Goal: Transaction & Acquisition: Purchase product/service

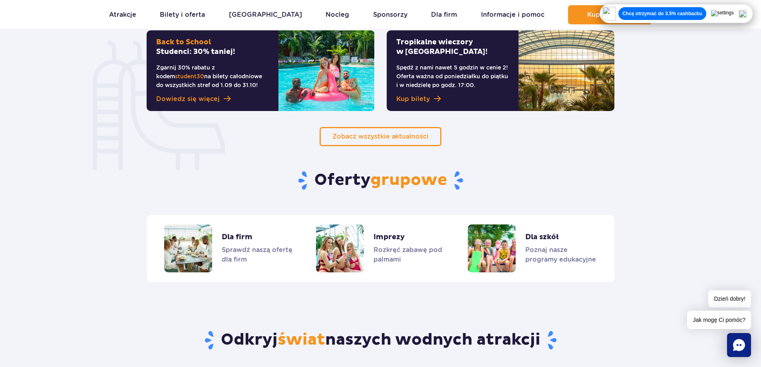
scroll to position [519, 0]
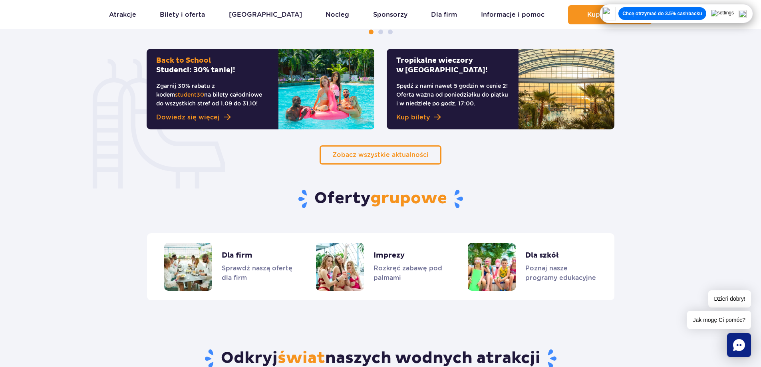
click at [252, 63] on h2 "Back to School Studenci: 30% taniej!" at bounding box center [212, 65] width 113 height 19
click at [205, 116] on span "Dowiedz się więcej" at bounding box center [187, 118] width 63 height 10
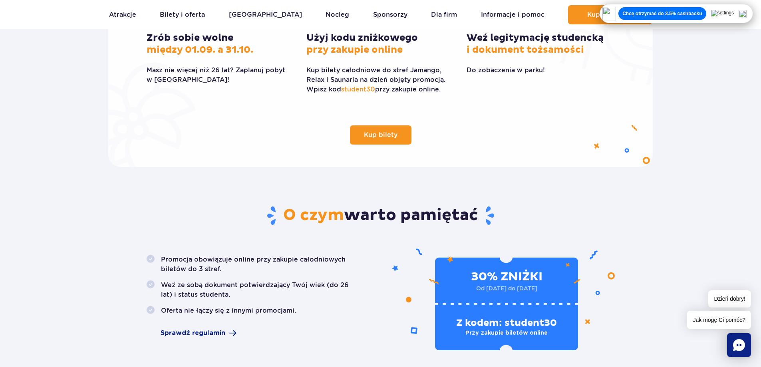
scroll to position [240, 0]
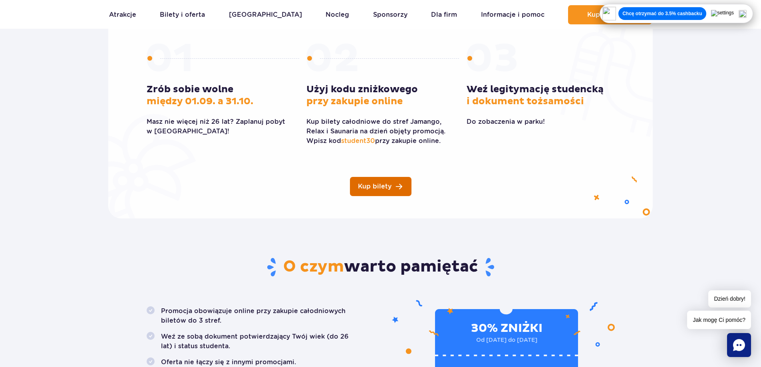
click at [388, 186] on span "Kup bilety" at bounding box center [375, 186] width 34 height 6
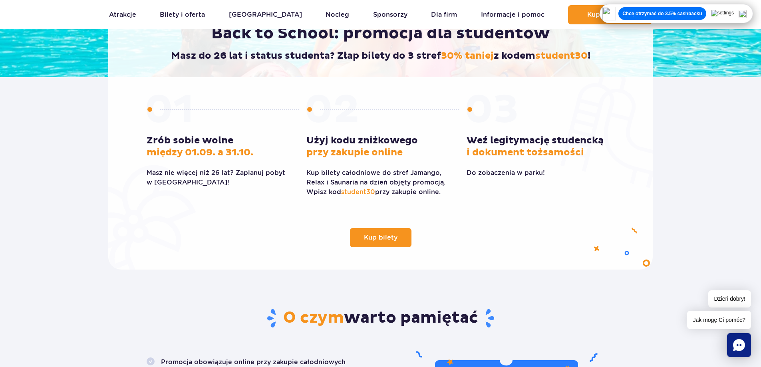
scroll to position [80, 0]
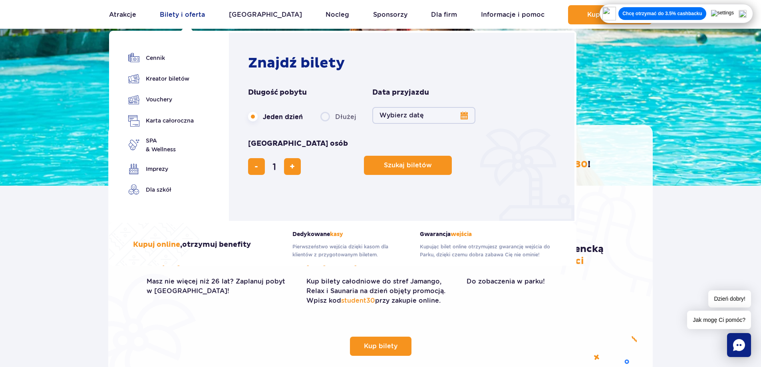
click at [184, 13] on link "Bilety i oferta" at bounding box center [182, 14] width 45 height 19
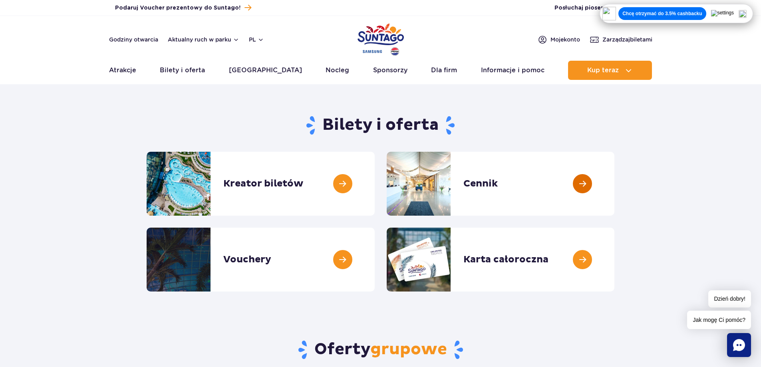
click at [614, 182] on link at bounding box center [614, 184] width 0 height 64
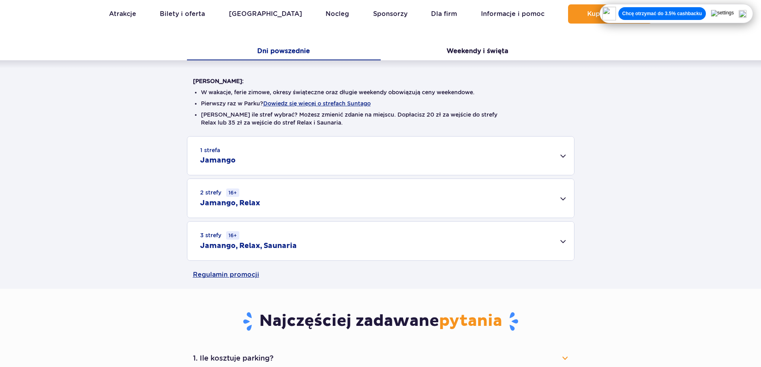
scroll to position [160, 0]
click at [343, 243] on div "3 strefy 16+ Jamango, Relax, Saunaria" at bounding box center [380, 240] width 386 height 39
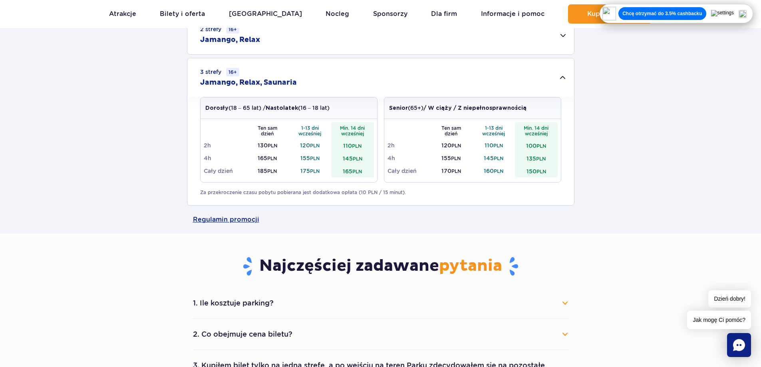
scroll to position [279, 0]
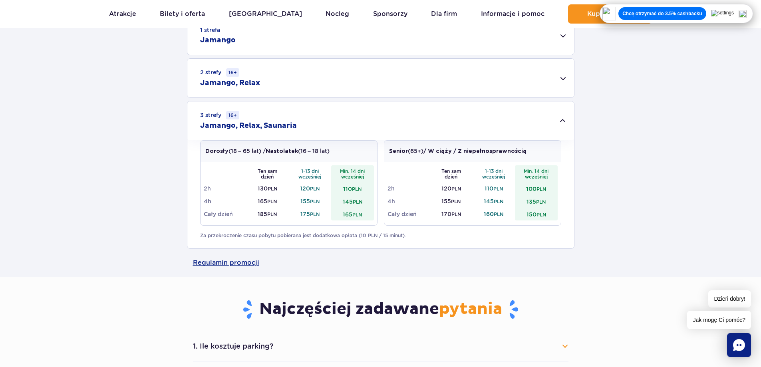
click at [343, 214] on td "165 PLN" at bounding box center [352, 214] width 43 height 13
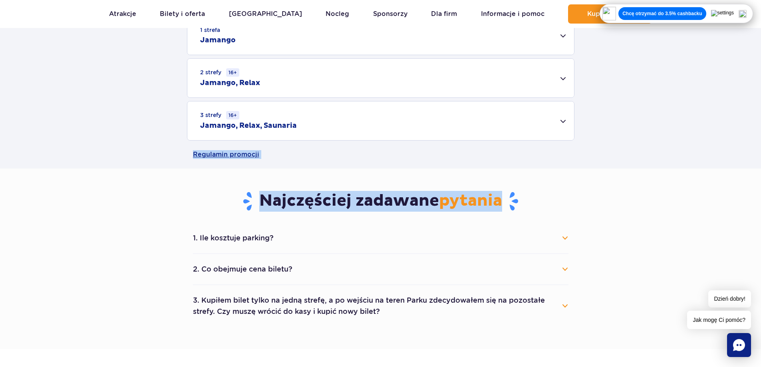
drag, startPoint x: 343, startPoint y: 214, endPoint x: 354, endPoint y: 214, distance: 11.2
click at [354, 214] on main "Strona główna Cennik Cennik Zaplanuj wizytę z wyprzedzeniem i oszczędź do 20 zł…" at bounding box center [380, 307] width 761 height 1141
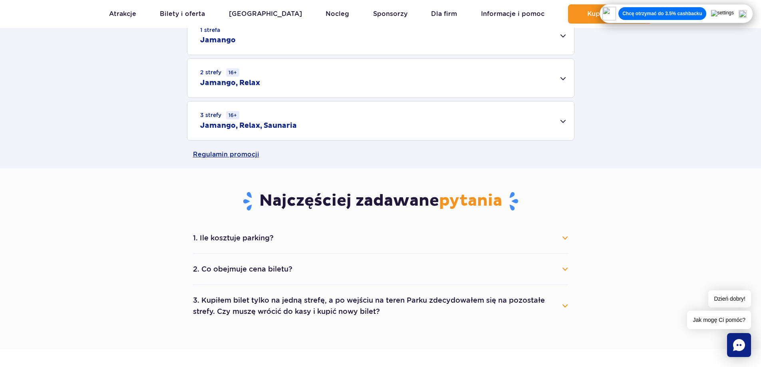
click at [357, 122] on div "3 strefy 16+ Jamango, Relax, Saunaria" at bounding box center [380, 120] width 386 height 39
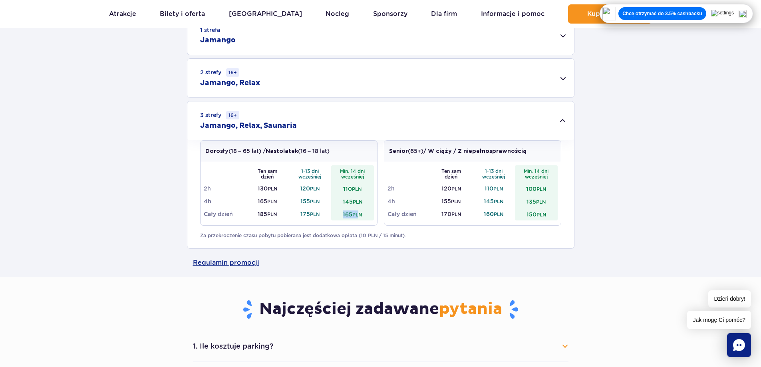
drag, startPoint x: 359, startPoint y: 216, endPoint x: 342, endPoint y: 218, distance: 17.4
click at [342, 218] on td "165 PLN" at bounding box center [352, 214] width 43 height 13
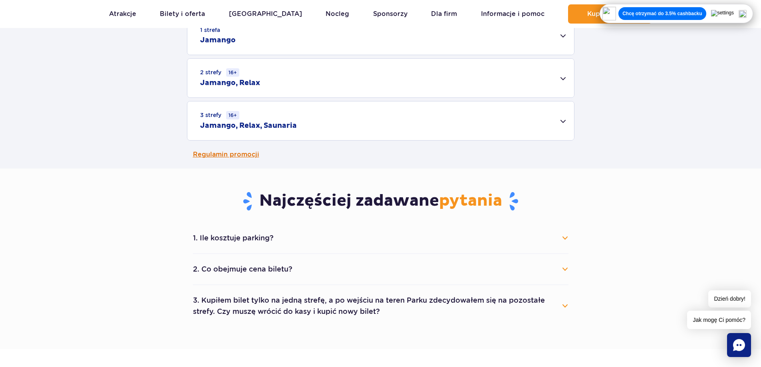
click at [368, 141] on link "Regulamin promocji" at bounding box center [380, 155] width 375 height 28
click at [420, 107] on div "3 strefy 16+ Jamango, Relax, Saunaria" at bounding box center [380, 120] width 386 height 39
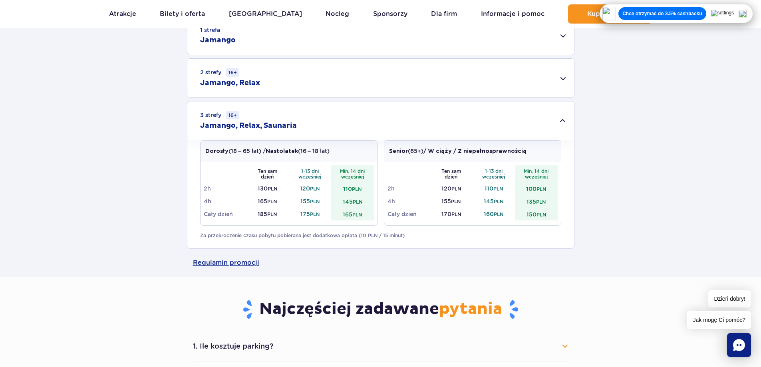
click at [343, 79] on div "2 strefy 16+ Jamango, Relax" at bounding box center [380, 78] width 386 height 39
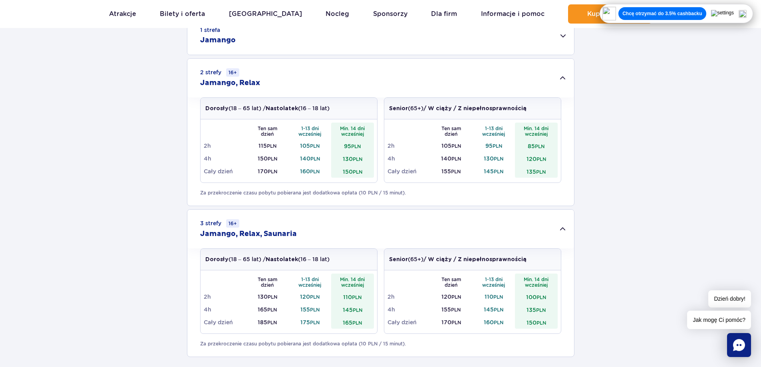
click at [343, 79] on div "2 strefy 16+ Jamango, Relax" at bounding box center [380, 78] width 386 height 39
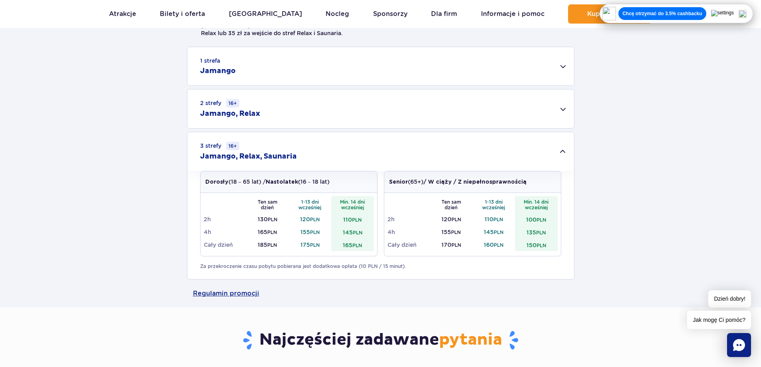
scroll to position [240, 0]
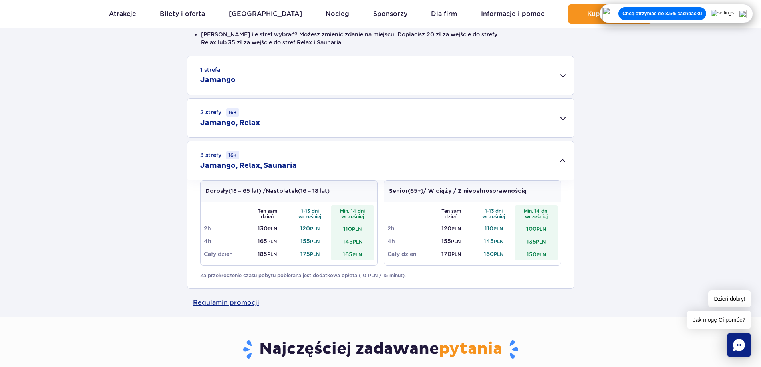
click at [343, 82] on div "1 strefa Jamango" at bounding box center [380, 75] width 386 height 38
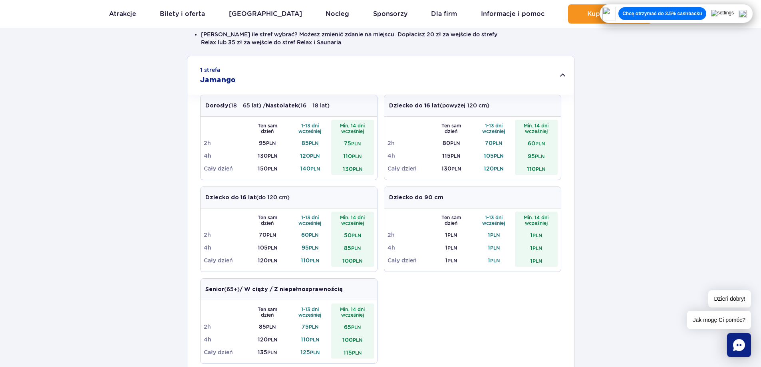
click at [343, 82] on div "1 strefa Jamango" at bounding box center [380, 75] width 386 height 38
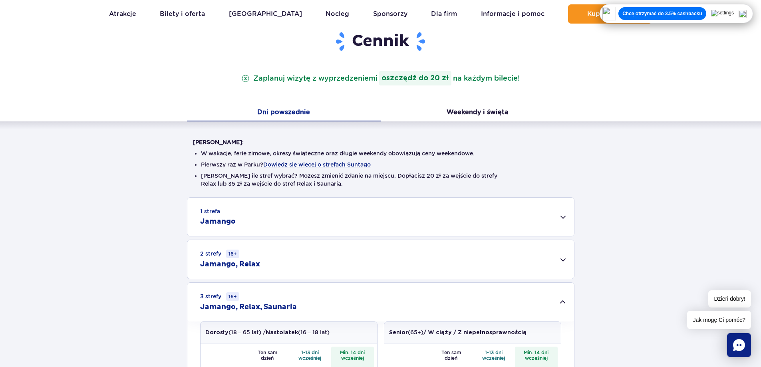
scroll to position [80, 0]
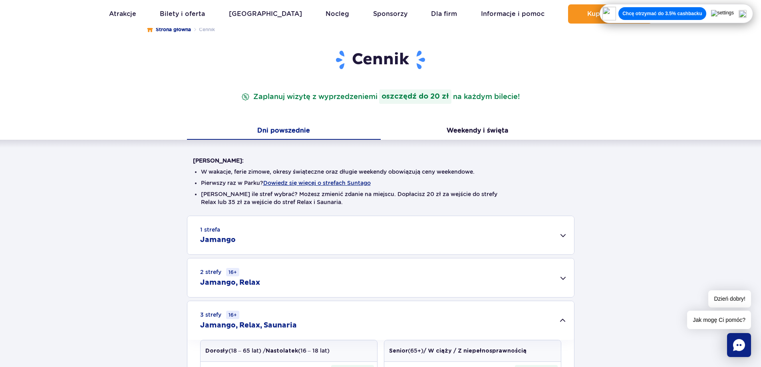
click at [475, 141] on div "[PERSON_NAME]: W wakacje, ferie zimowe, okresy świąteczne oraz długie weekendy …" at bounding box center [380, 294] width 761 height 309
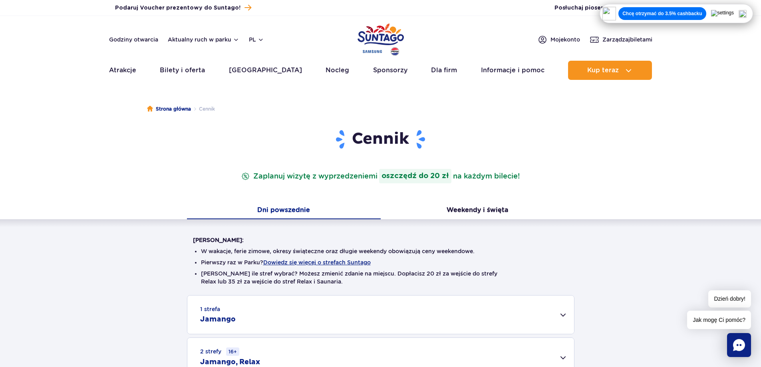
scroll to position [0, 0]
click at [468, 206] on button "Weekendy i święta" at bounding box center [477, 211] width 194 height 17
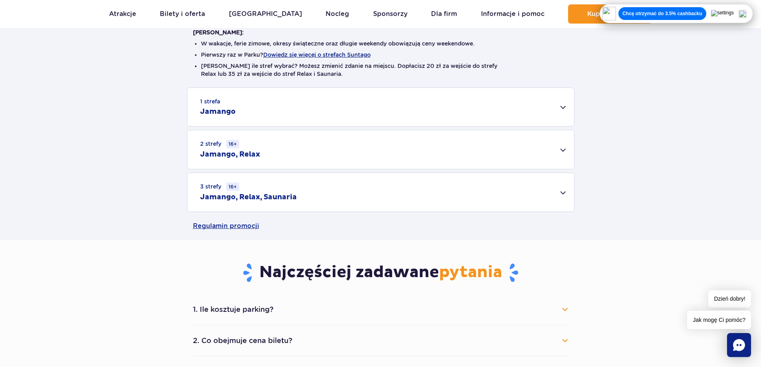
scroll to position [279, 0]
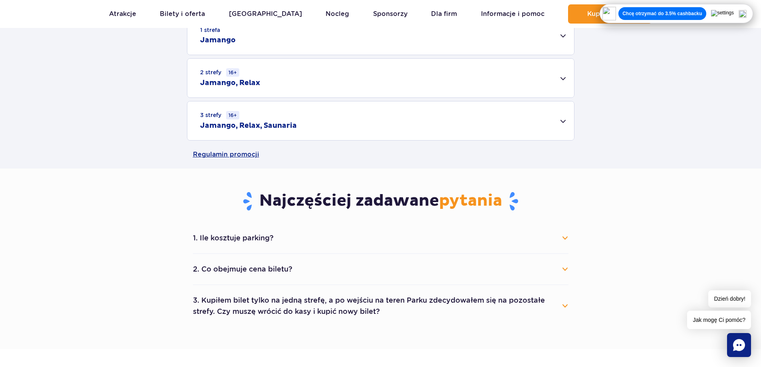
click at [329, 123] on div "3 strefy 16+ Jamango, Relax, Saunaria" at bounding box center [380, 120] width 386 height 39
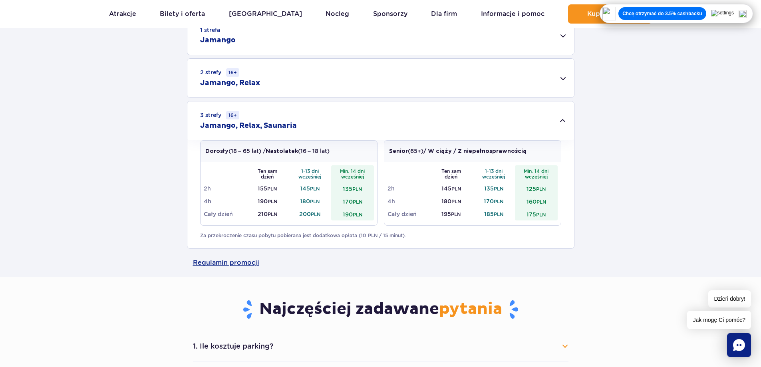
click at [366, 122] on div "3 strefy 16+ Jamango, Relax, Saunaria" at bounding box center [380, 120] width 386 height 39
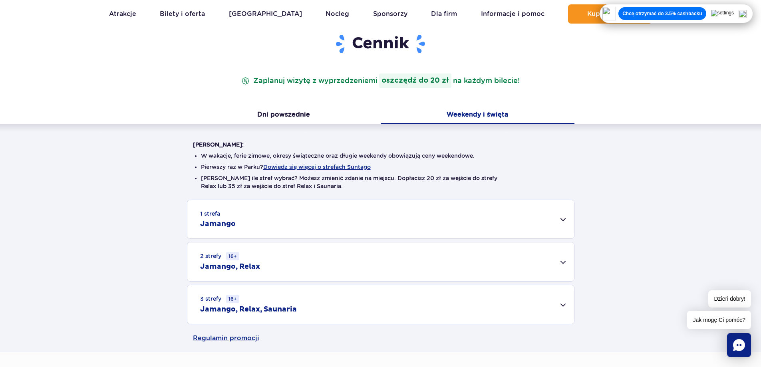
scroll to position [80, 0]
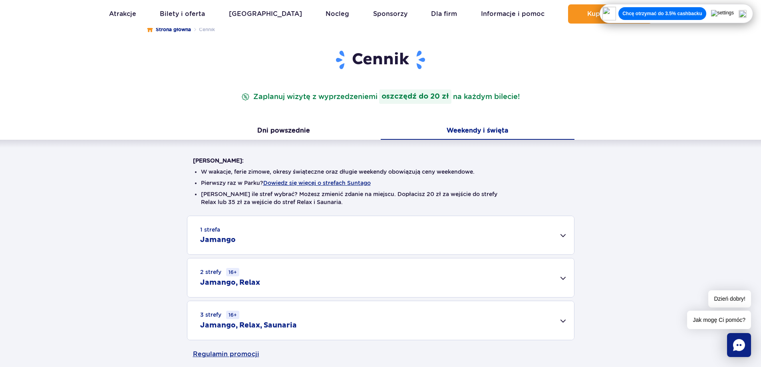
click at [365, 323] on div "3 strefy 16+ Jamango, Relax, Saunaria" at bounding box center [380, 320] width 386 height 39
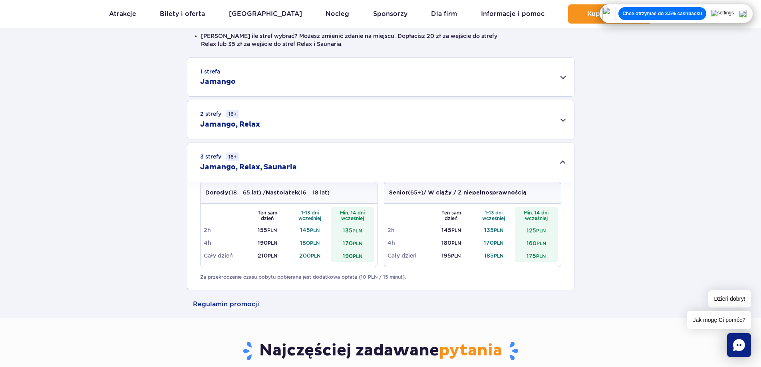
scroll to position [240, 0]
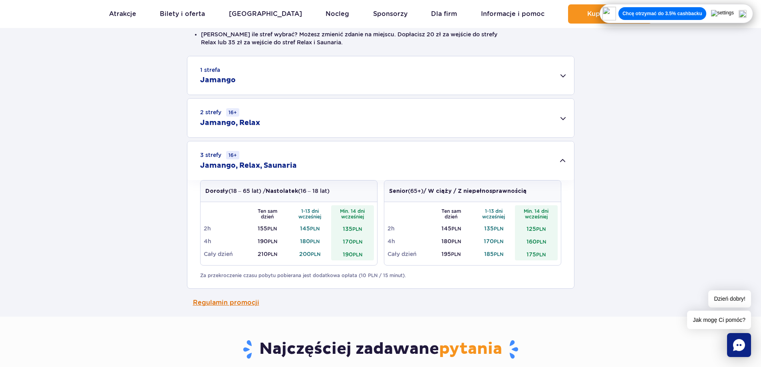
click at [233, 301] on link "Regulamin promocji" at bounding box center [380, 303] width 375 height 28
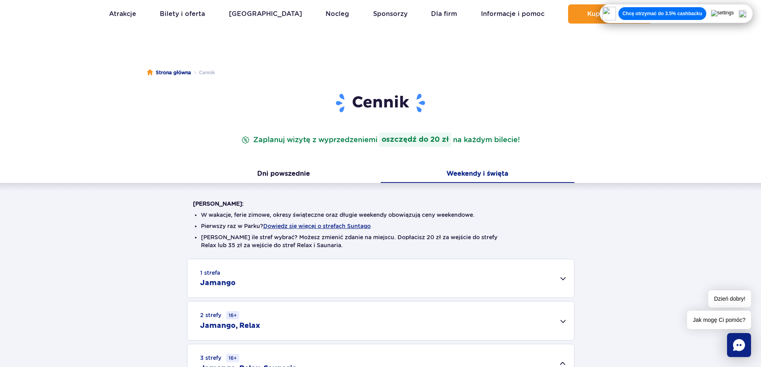
scroll to position [0, 0]
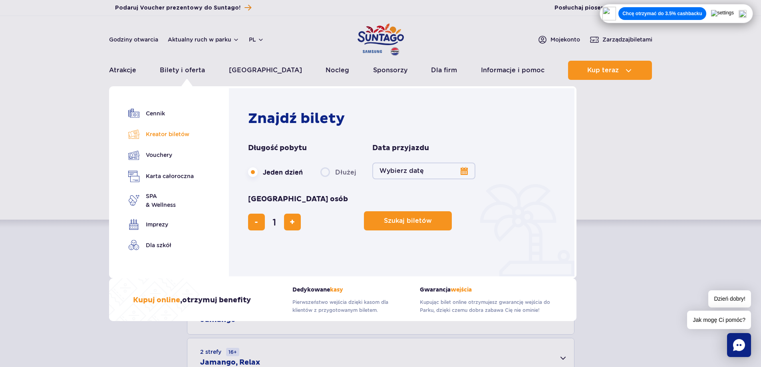
click at [174, 136] on link "Kreator biletów" at bounding box center [160, 134] width 65 height 11
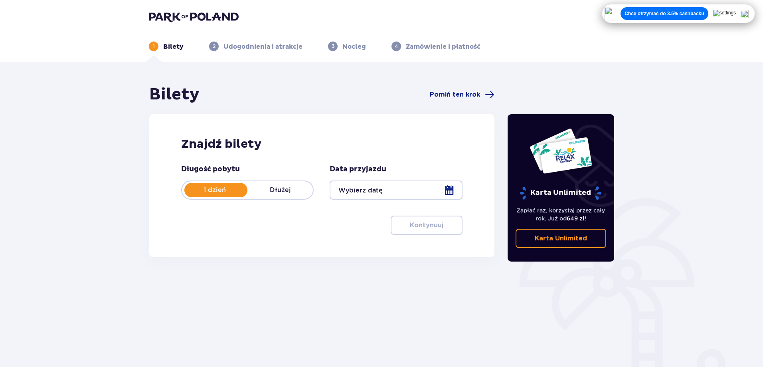
click at [218, 191] on p "1 dzień" at bounding box center [214, 190] width 65 height 9
click at [227, 190] on p "1 dzień" at bounding box center [214, 190] width 65 height 9
click at [386, 186] on div at bounding box center [396, 189] width 133 height 19
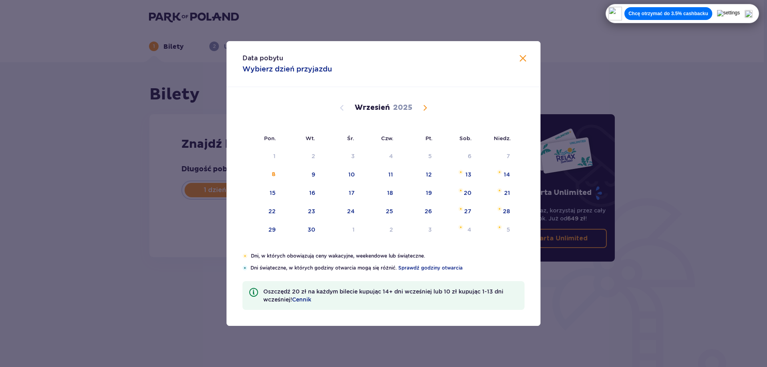
click at [420, 107] on span "Calendar" at bounding box center [425, 108] width 10 height 10
click at [353, 191] on div "15" at bounding box center [351, 193] width 6 height 8
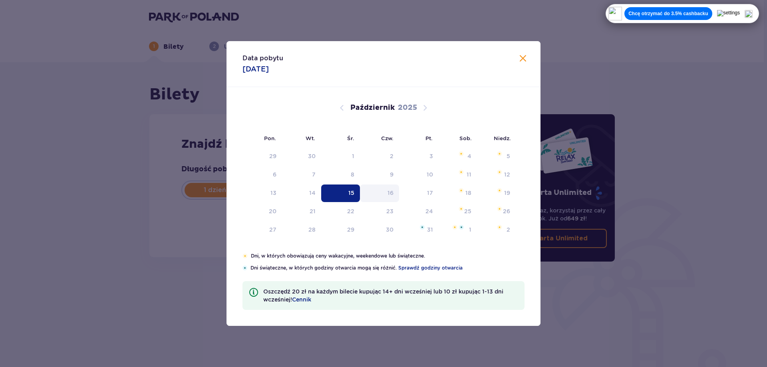
type input "15.10.25"
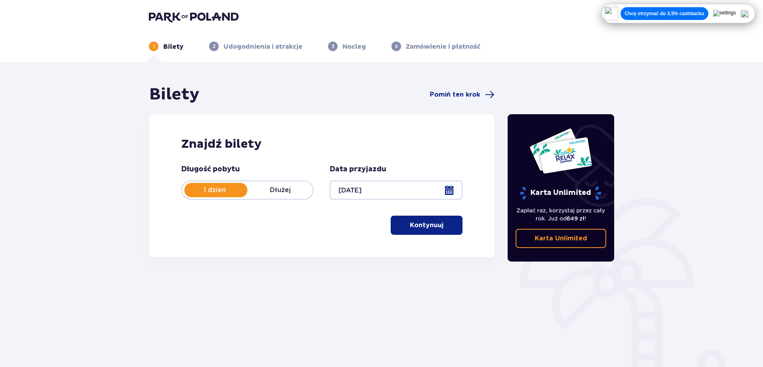
click at [421, 231] on button "Kontynuuj" at bounding box center [427, 225] width 72 height 19
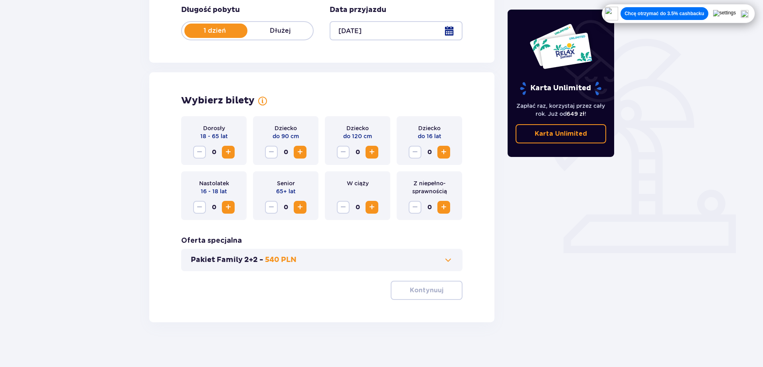
scroll to position [162, 0]
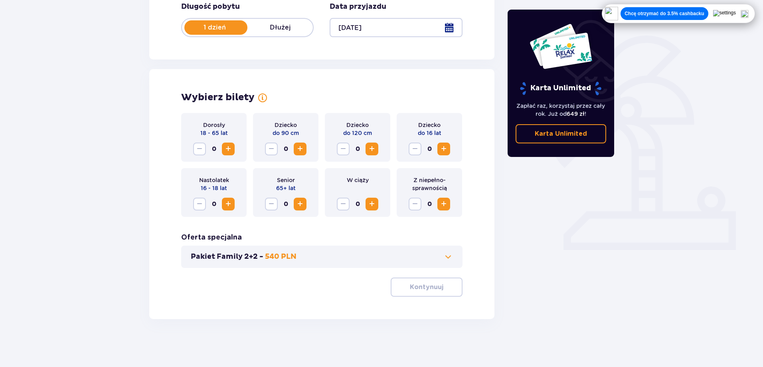
click at [228, 151] on span "Increase" at bounding box center [229, 149] width 10 height 10
click at [436, 293] on button "Kontynuuj" at bounding box center [427, 286] width 72 height 19
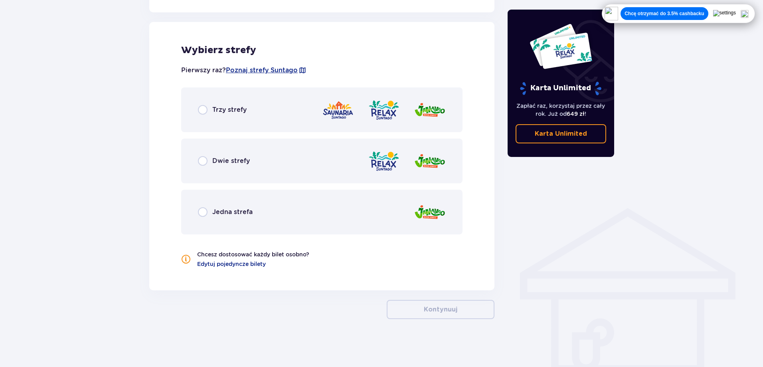
click at [231, 101] on div "Trzy strefy" at bounding box center [321, 109] width 281 height 45
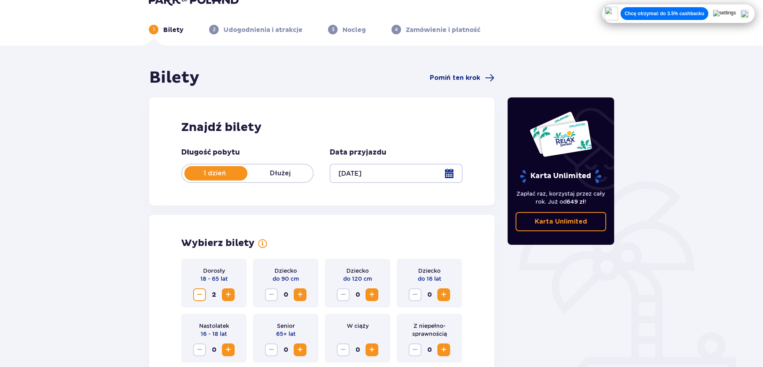
scroll to position [0, 0]
